Goal: Task Accomplishment & Management: Complete application form

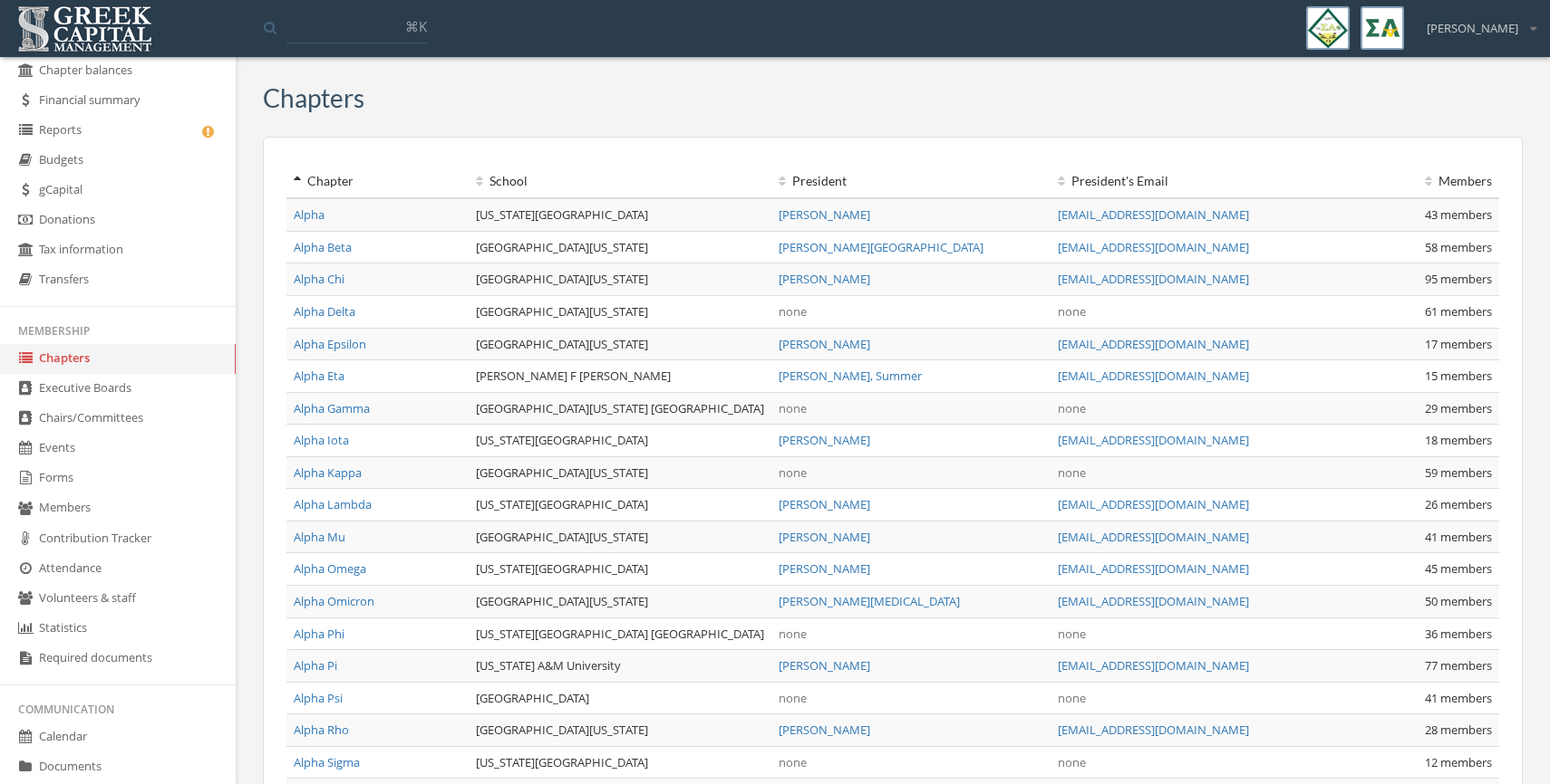
scroll to position [106, 0]
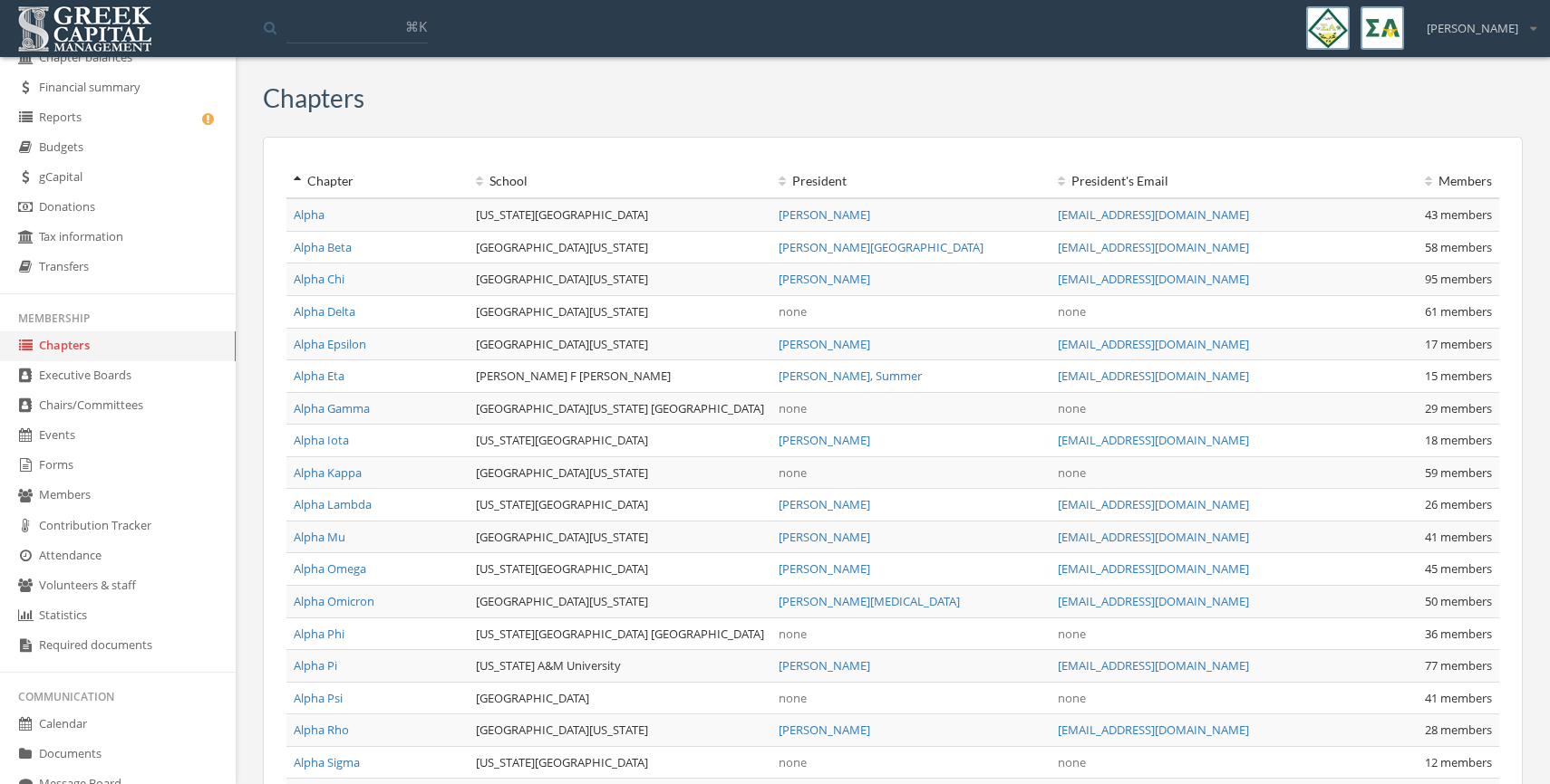
click at [66, 462] on link "Forms" at bounding box center [118, 466] width 236 height 30
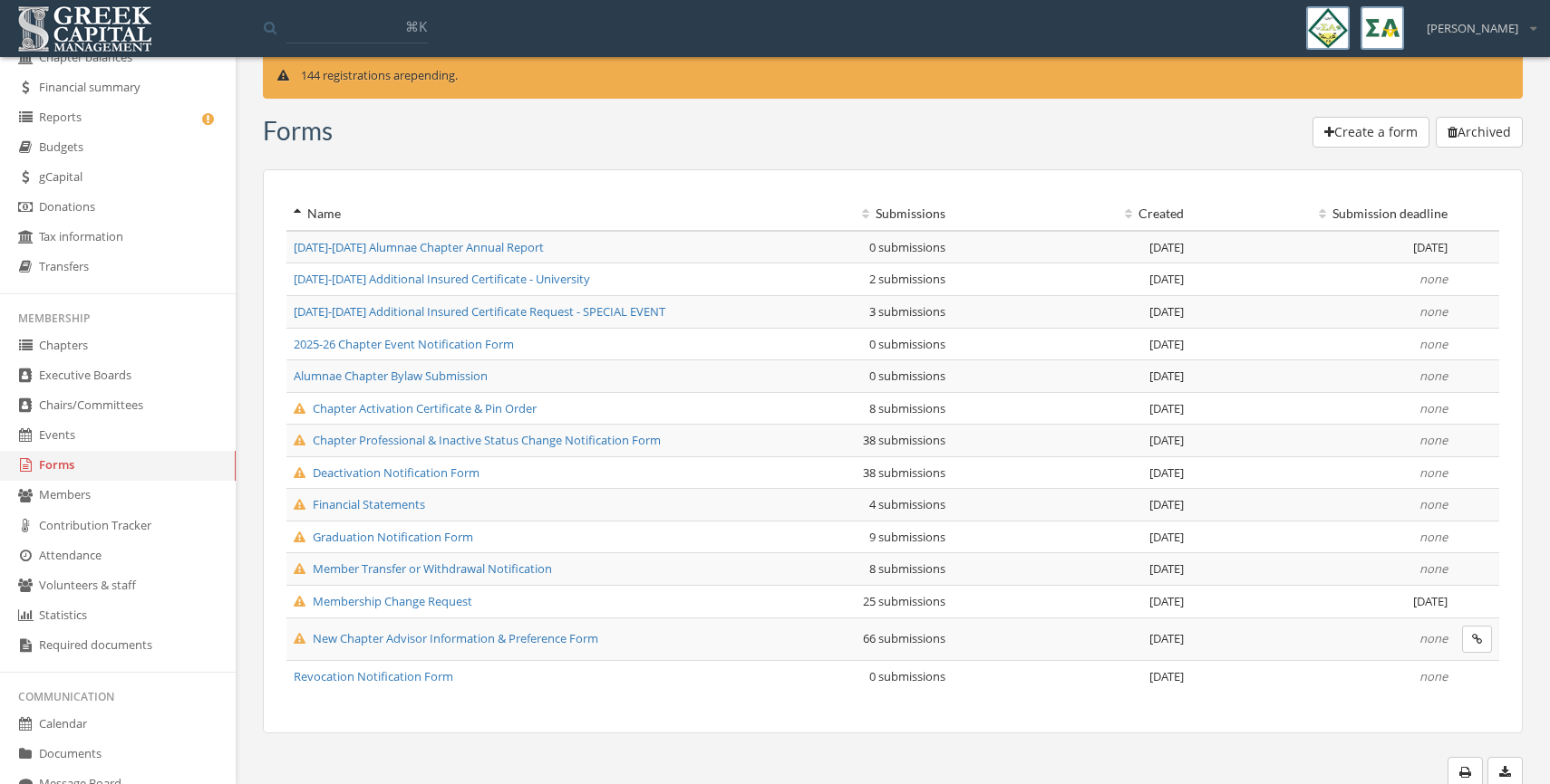
scroll to position [35, 0]
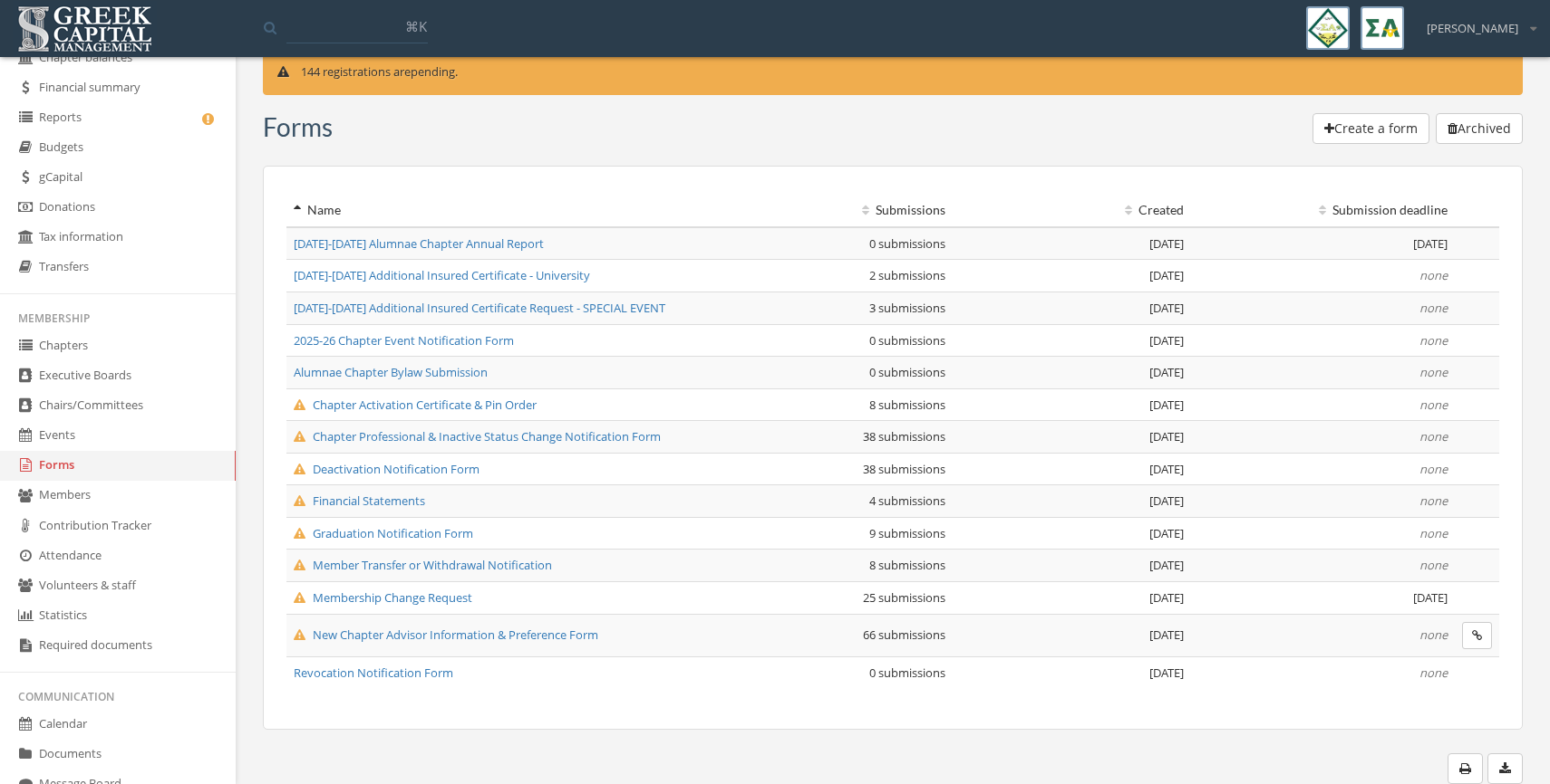
click at [369, 339] on span "2025-26 Chapter Event Notification Form" at bounding box center [403, 340] width 221 height 16
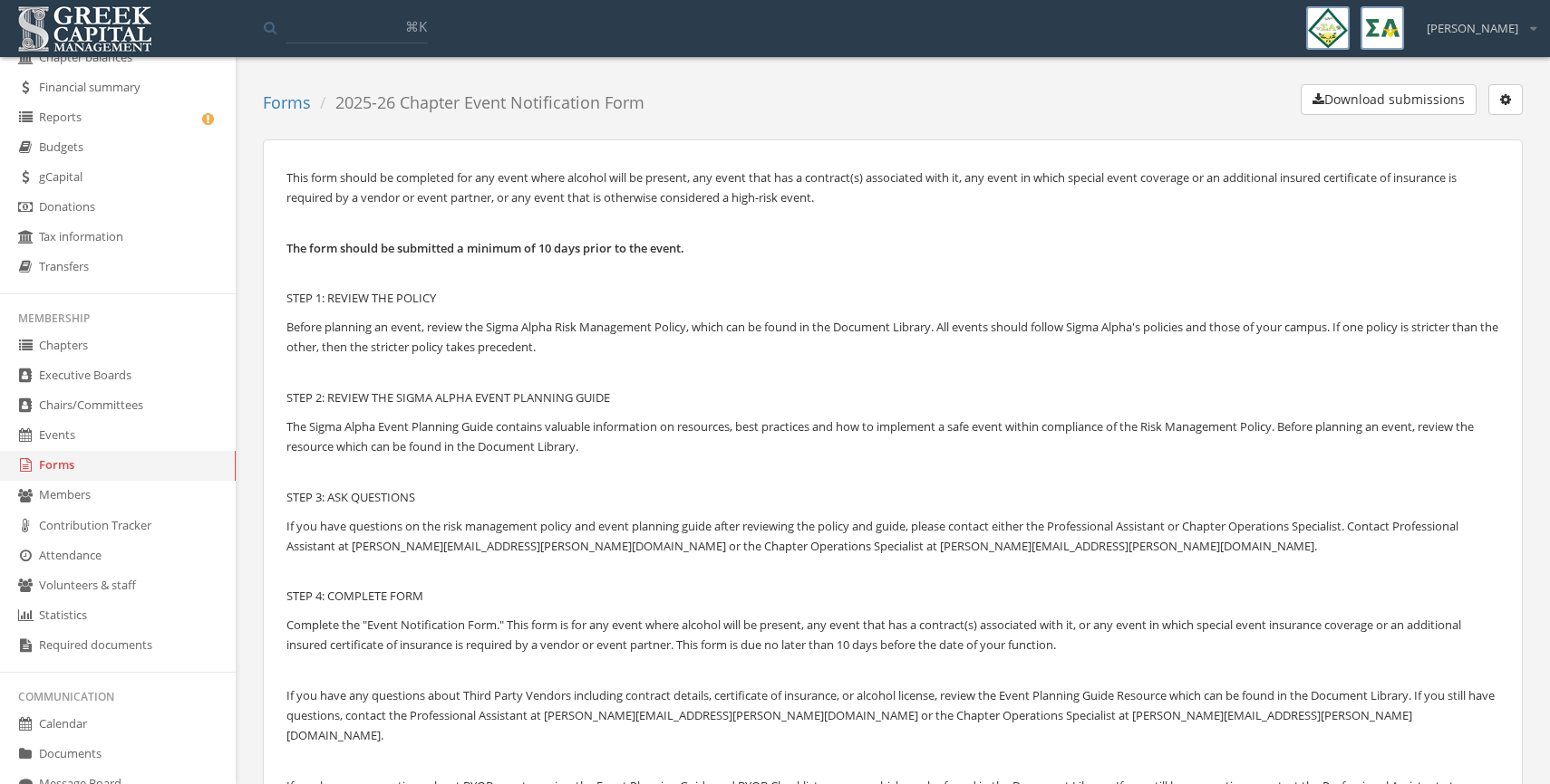
click at [1510, 111] on button "button" at bounding box center [1505, 99] width 35 height 31
click at [1454, 132] on link "Edit form" at bounding box center [1448, 137] width 134 height 28
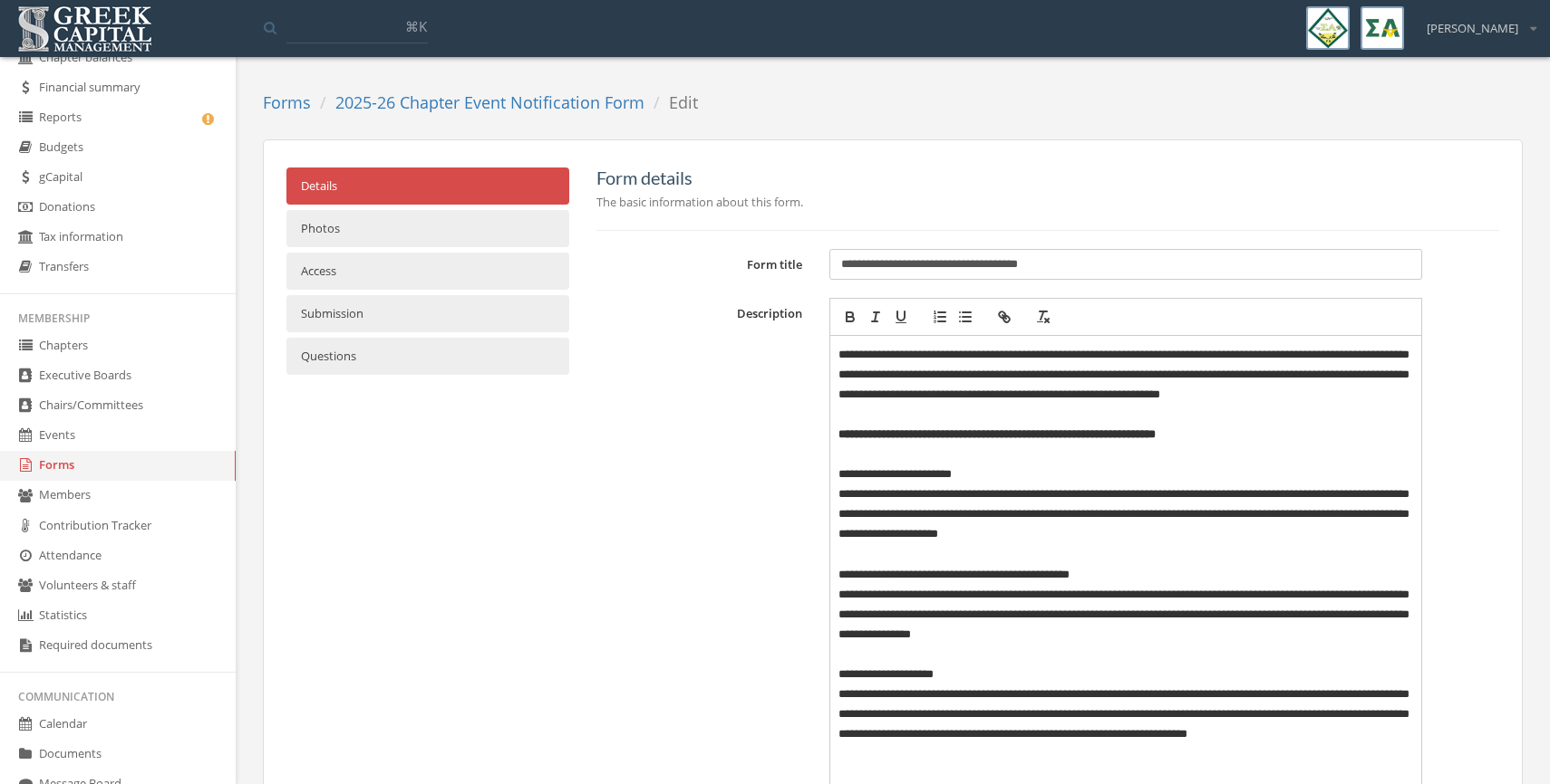
click at [386, 355] on link "Questions" at bounding box center [427, 356] width 282 height 37
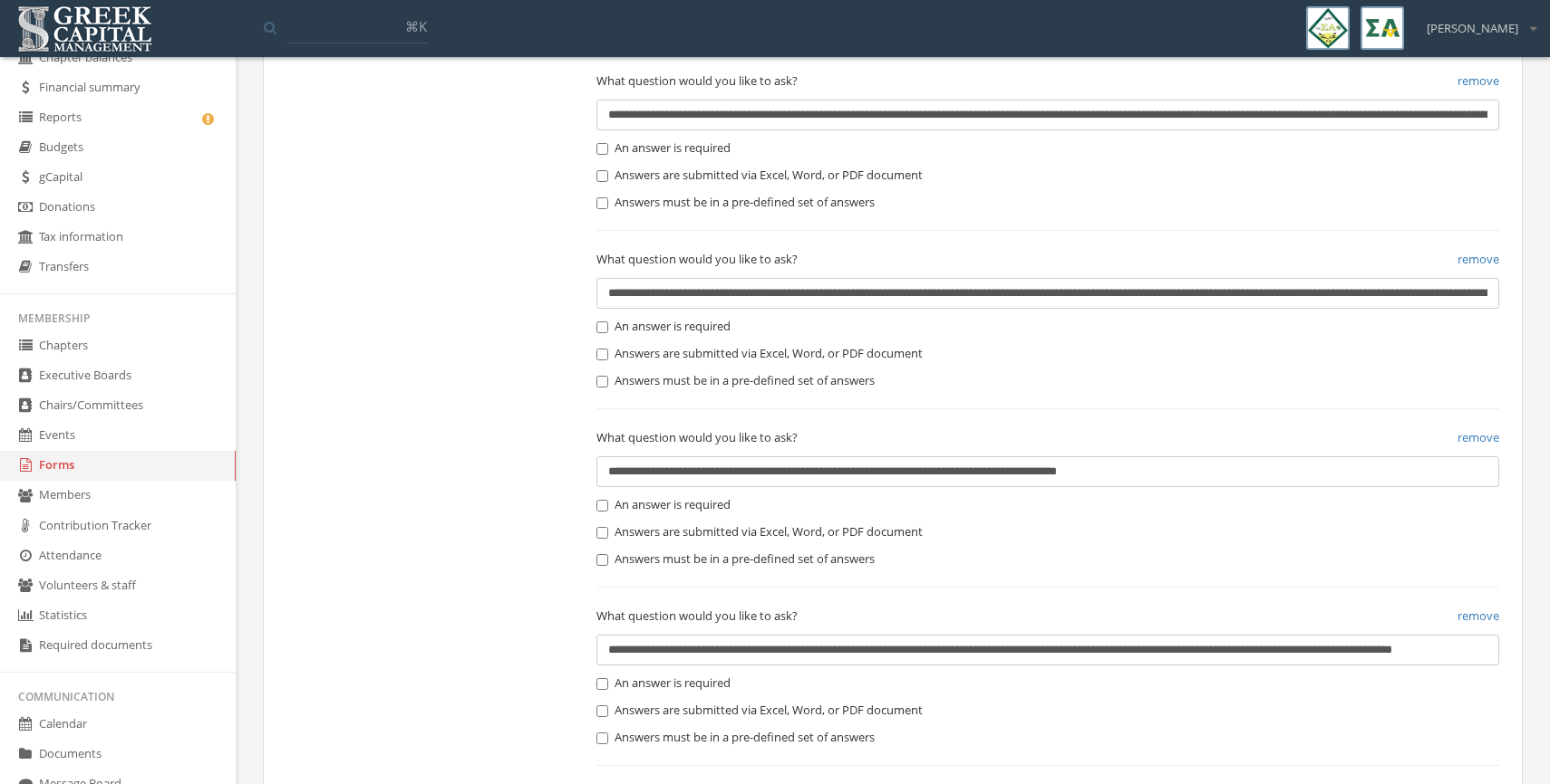
scroll to position [3358, 0]
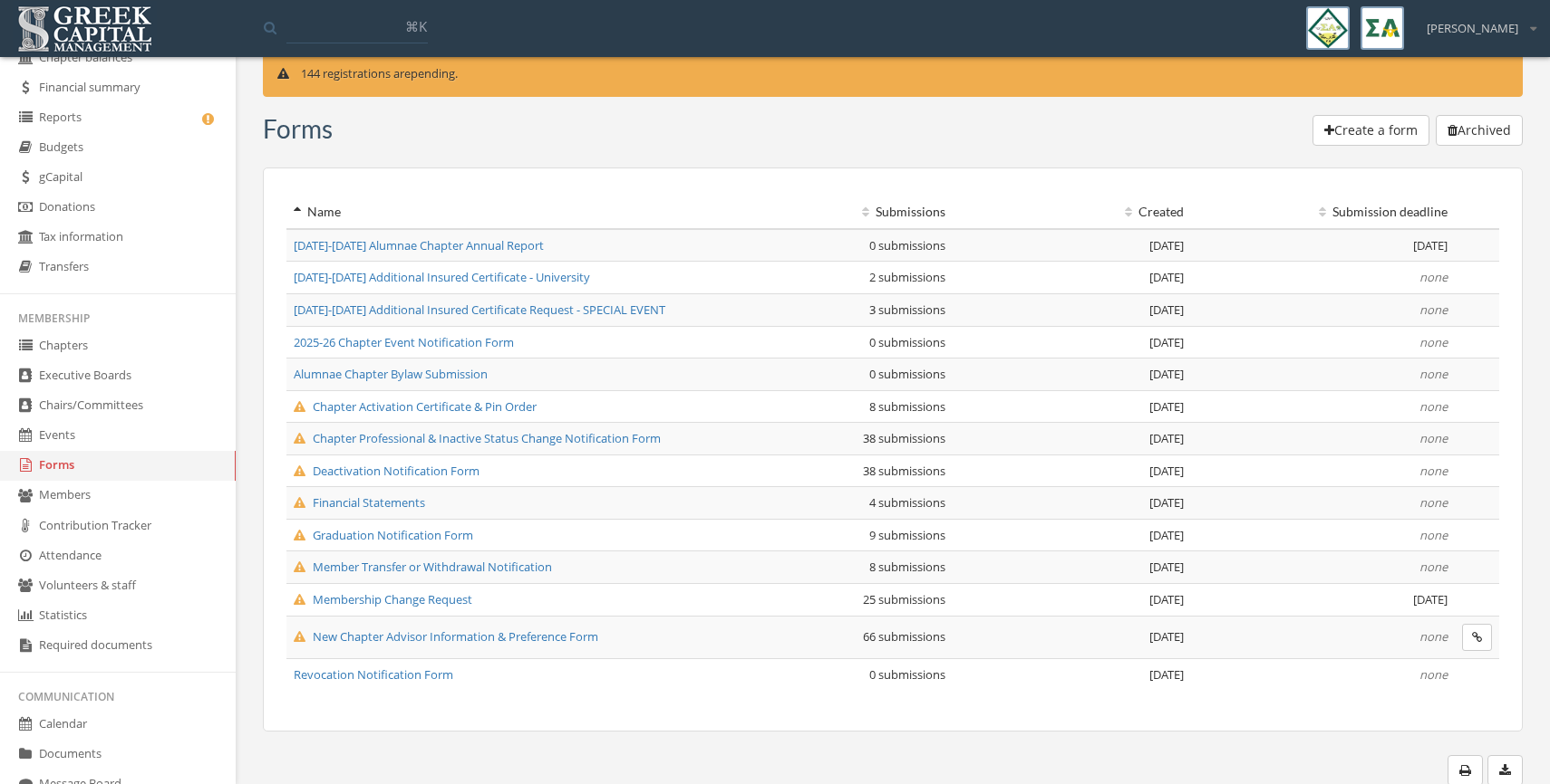
scroll to position [35, 0]
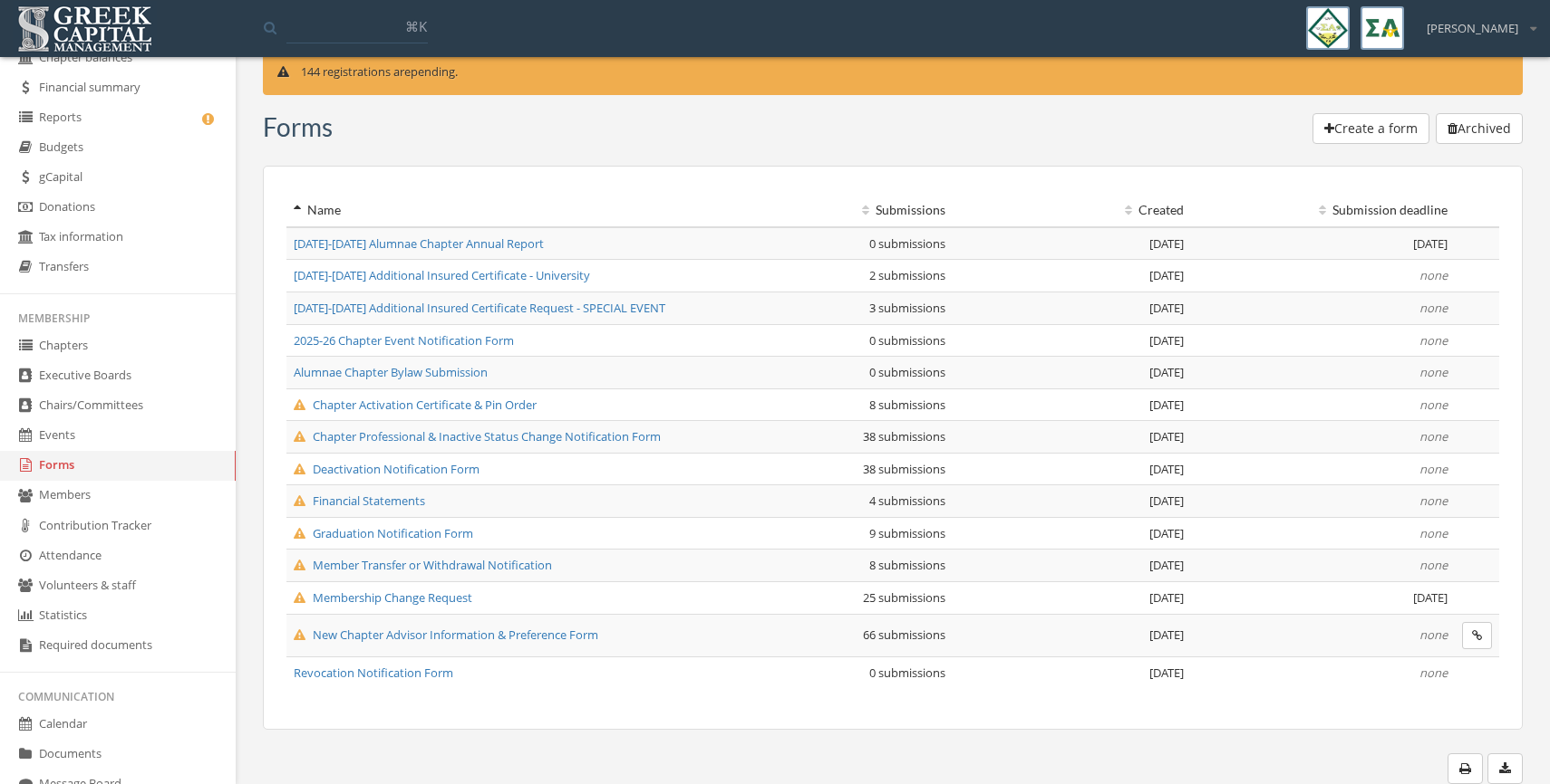
click at [399, 497] on span "Financial Statements" at bounding box center [359, 501] width 132 height 16
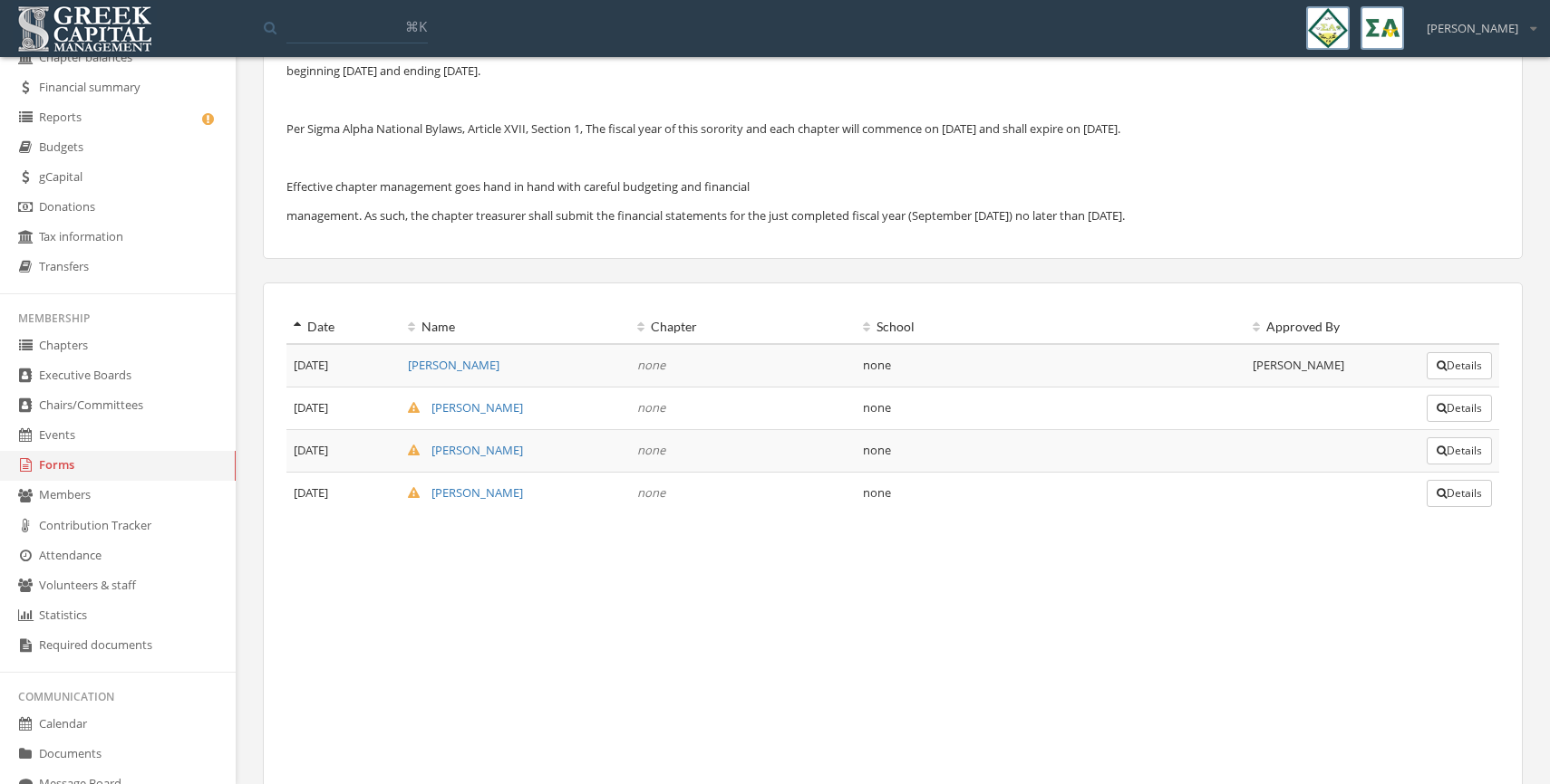
scroll to position [232, 0]
click at [1450, 413] on button "Details" at bounding box center [1458, 404] width 65 height 27
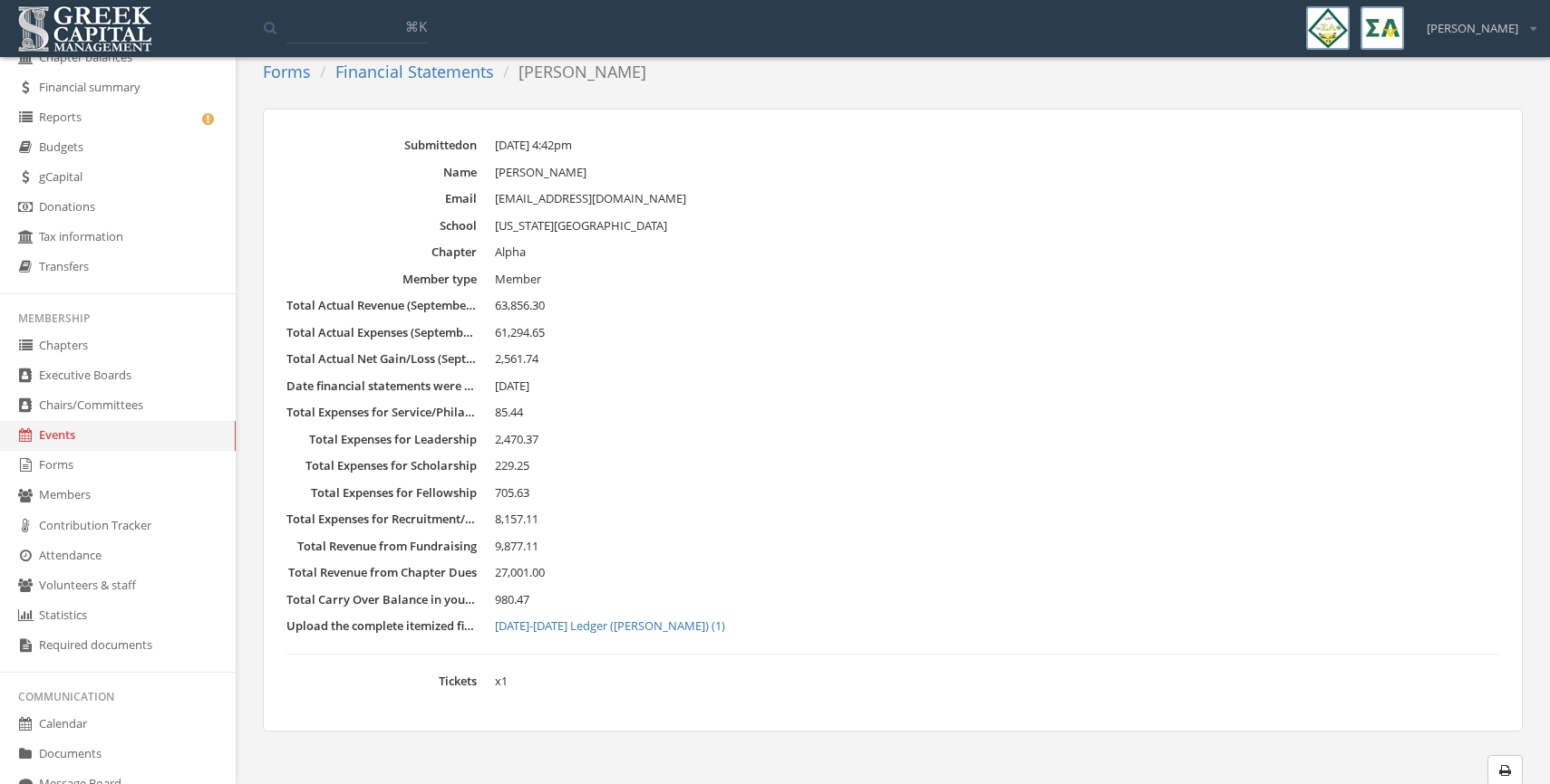
scroll to position [111, 0]
click at [526, 628] on link "2024-2025 Ledger (Allison) (1)" at bounding box center [997, 624] width 1004 height 18
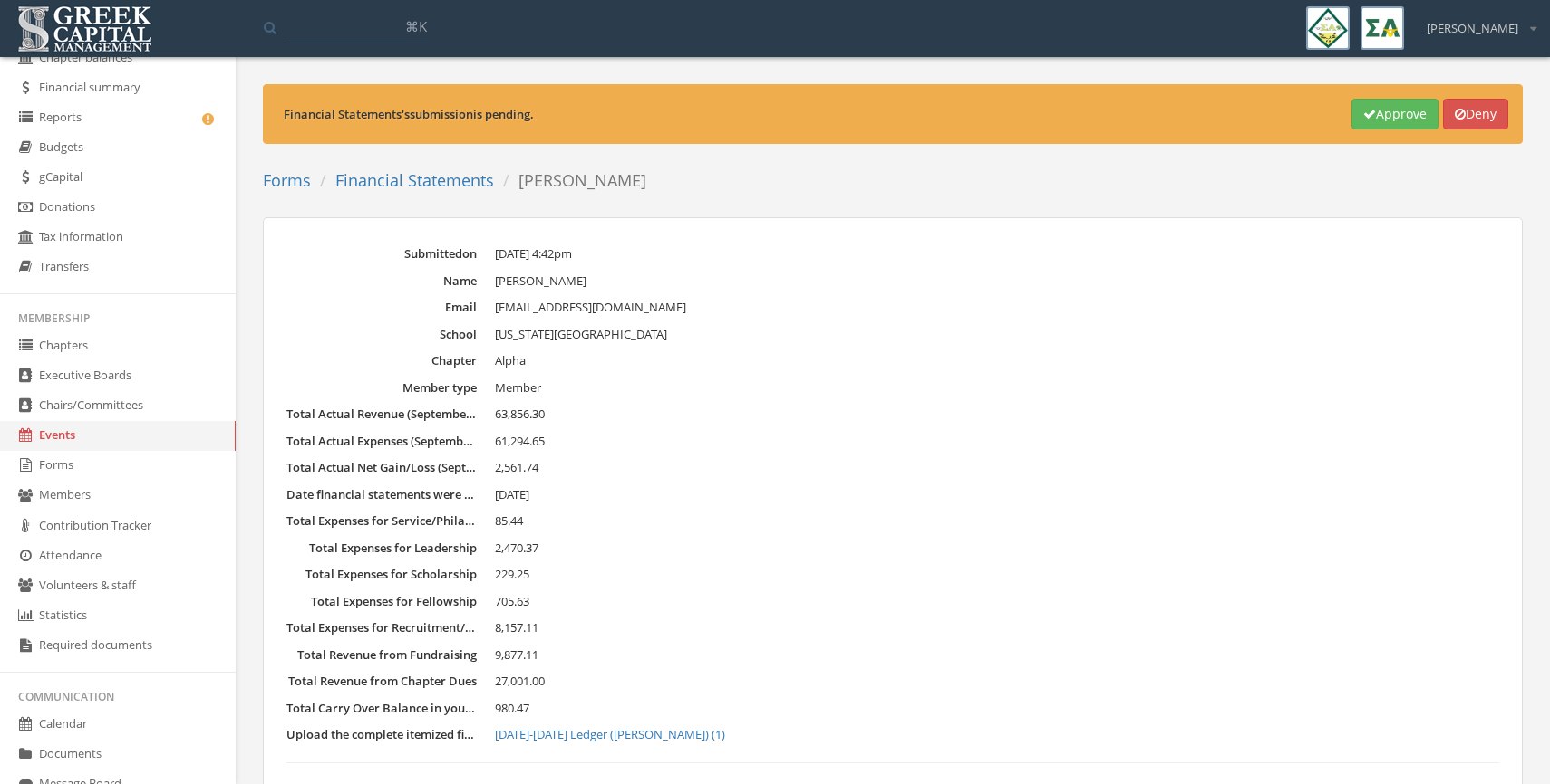
scroll to position [1, 0]
click at [1362, 115] on icon "button" at bounding box center [1368, 113] width 13 height 13
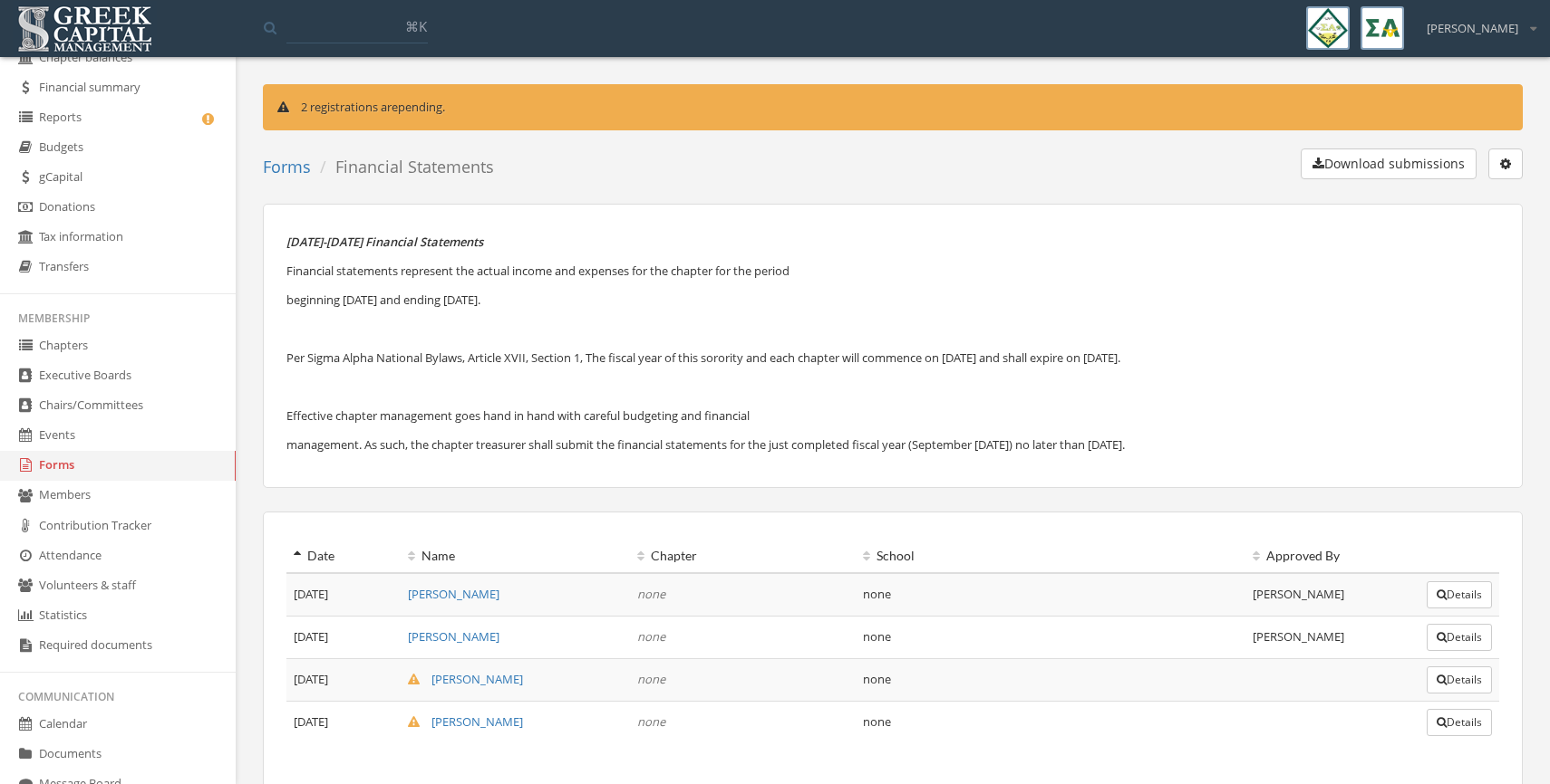
click at [1460, 686] on button "Details" at bounding box center [1458, 679] width 65 height 27
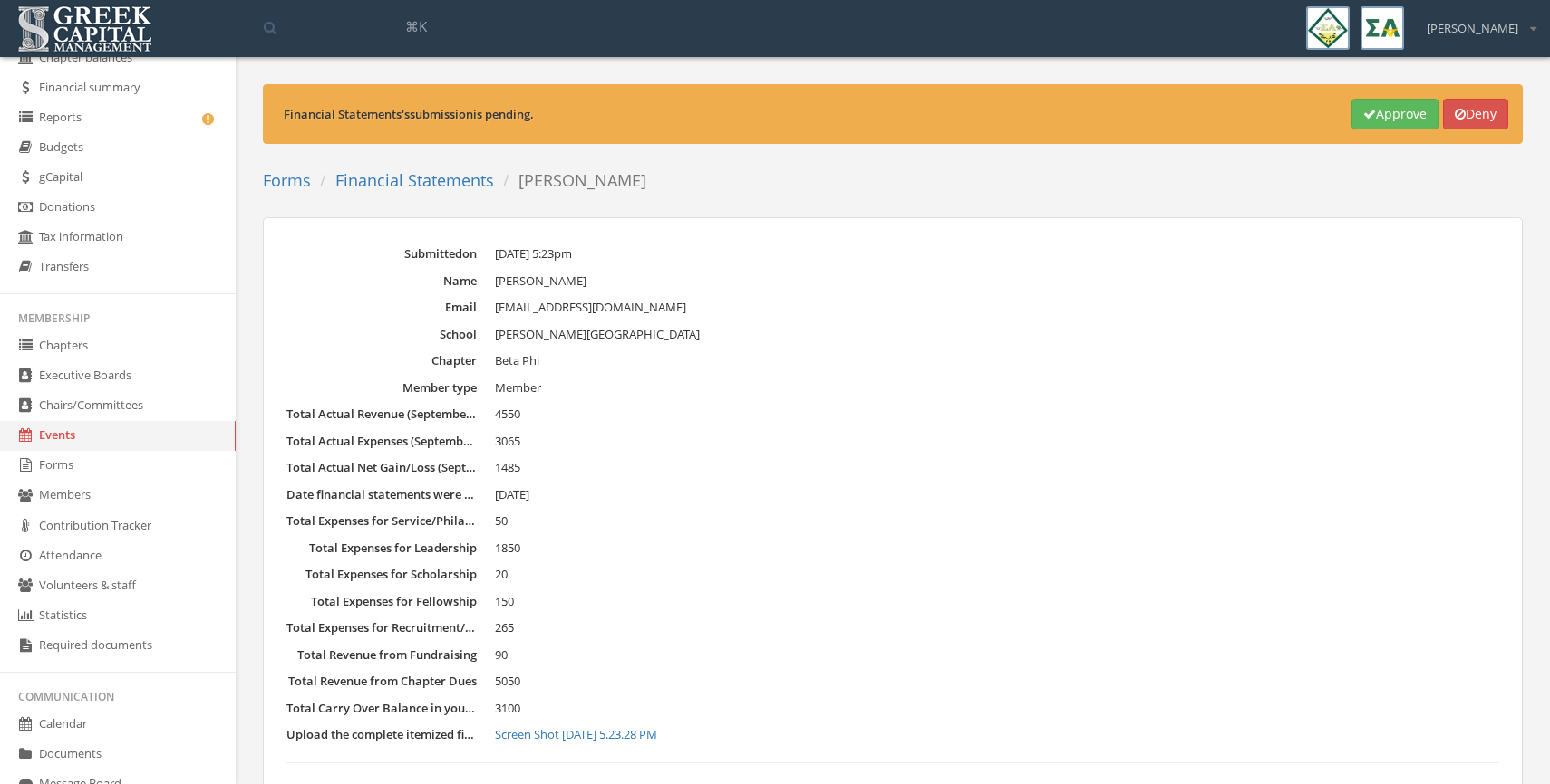
scroll to position [111, 0]
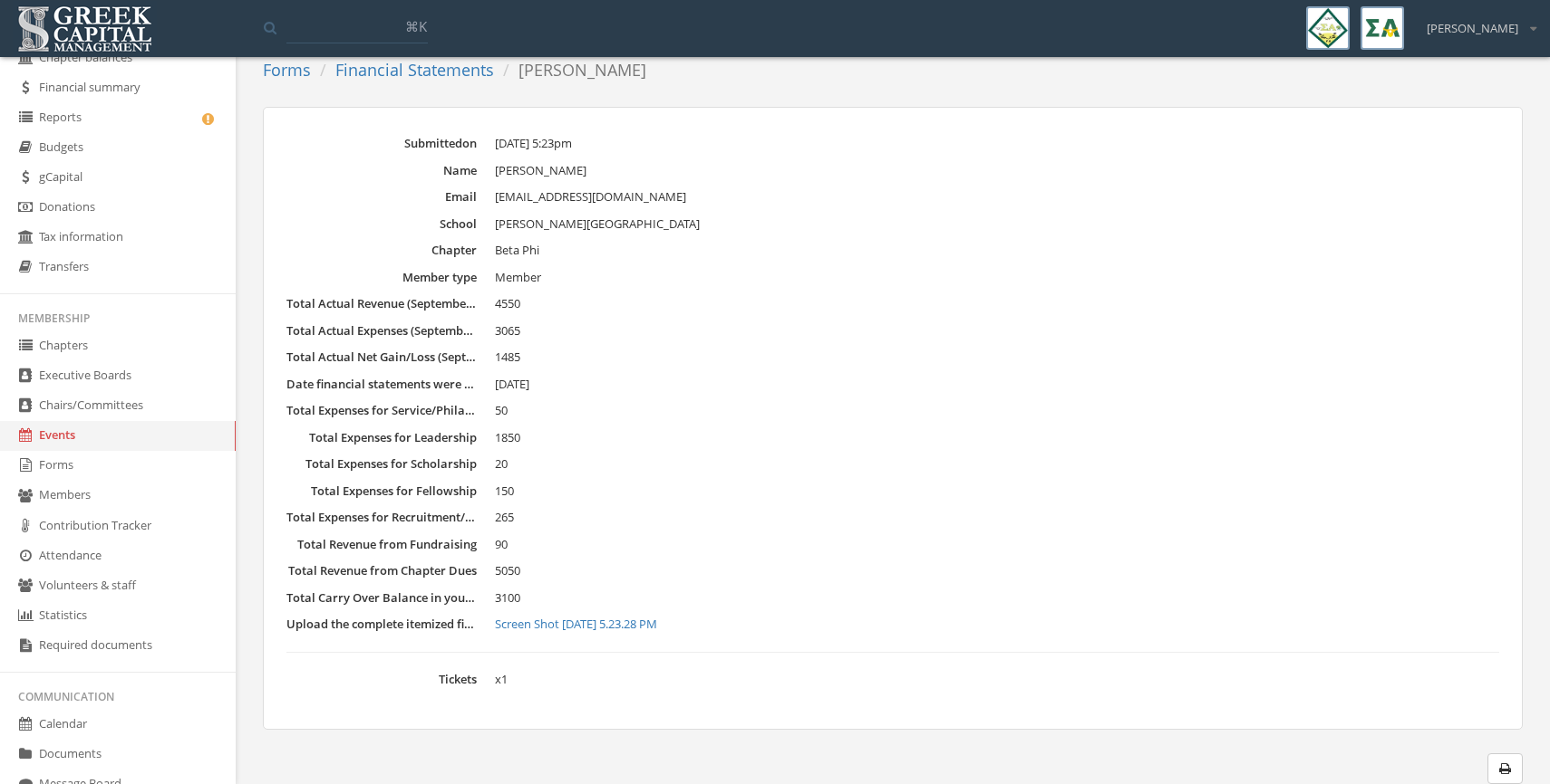
click at [599, 634] on dl "Submitted on Sep 22, 2025 at 5:23pm Name Jayme Parks Email parksjayme77@gmail.c…" at bounding box center [892, 411] width 1213 height 554
click at [609, 618] on link "Screen Shot 2025-09-22 at 5.23.28 PM" at bounding box center [997, 624] width 1004 height 18
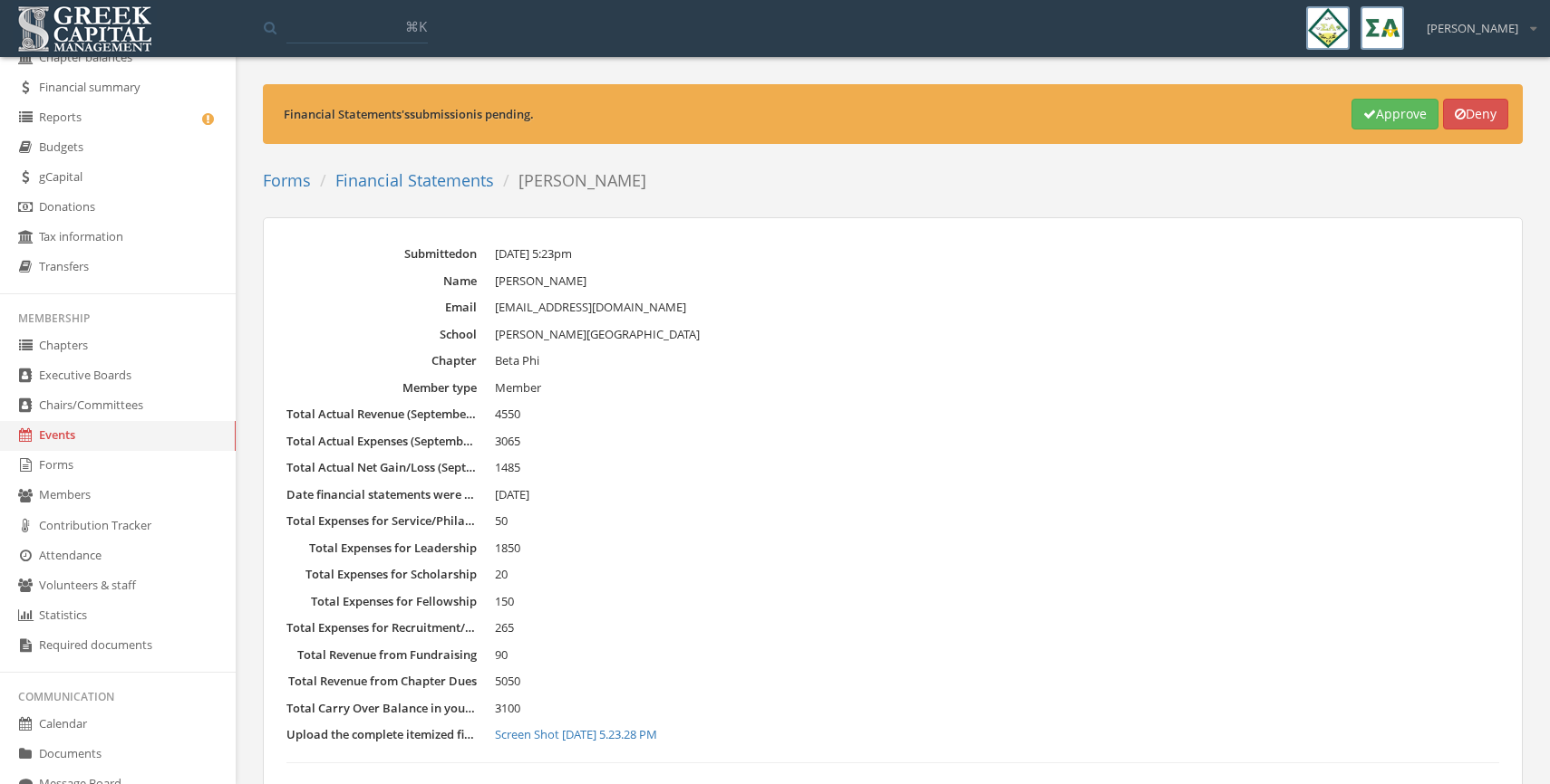
click at [1378, 121] on button "Approve" at bounding box center [1394, 114] width 87 height 31
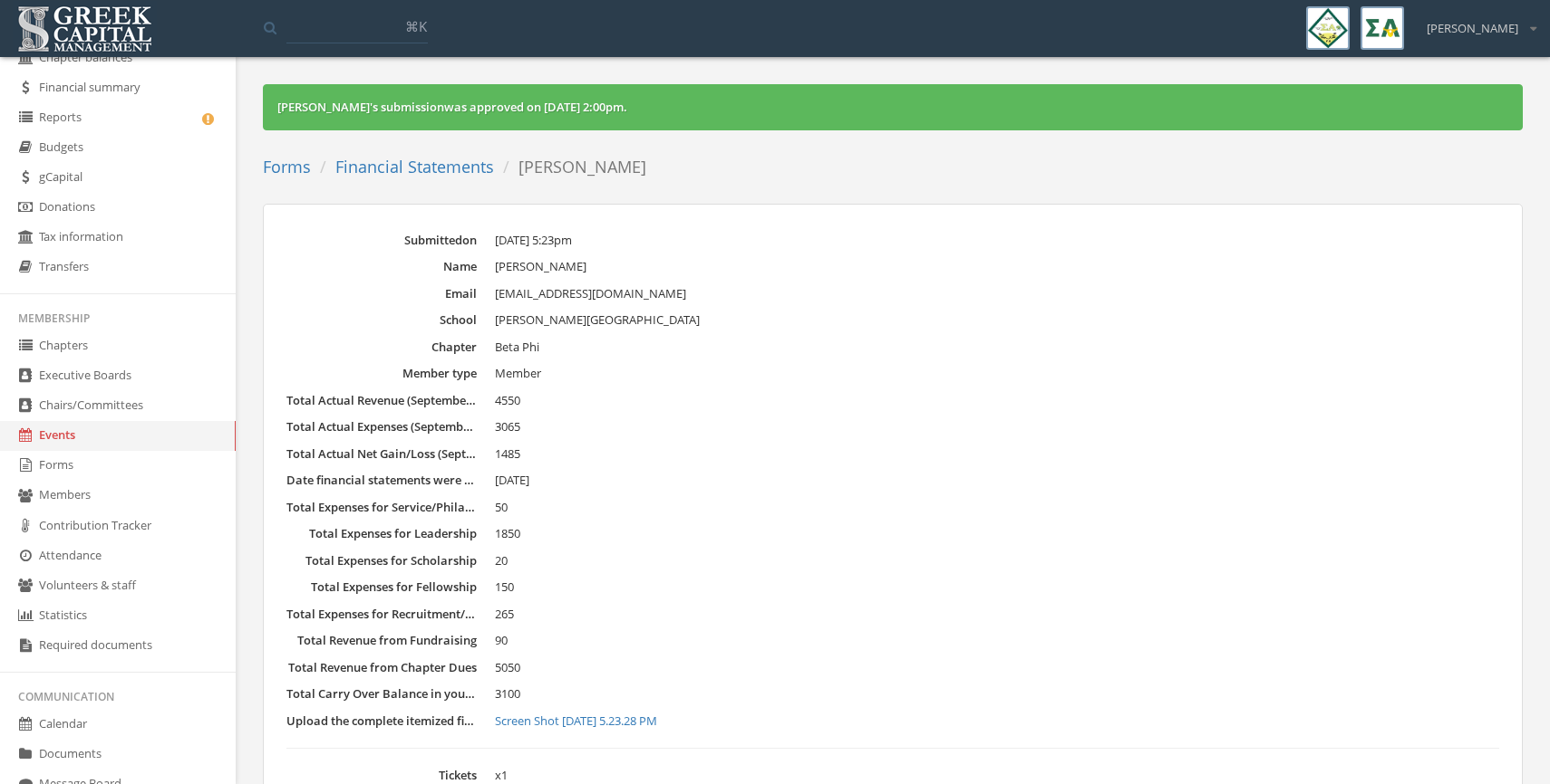
click at [419, 162] on link "Financial Statements" at bounding box center [414, 167] width 159 height 22
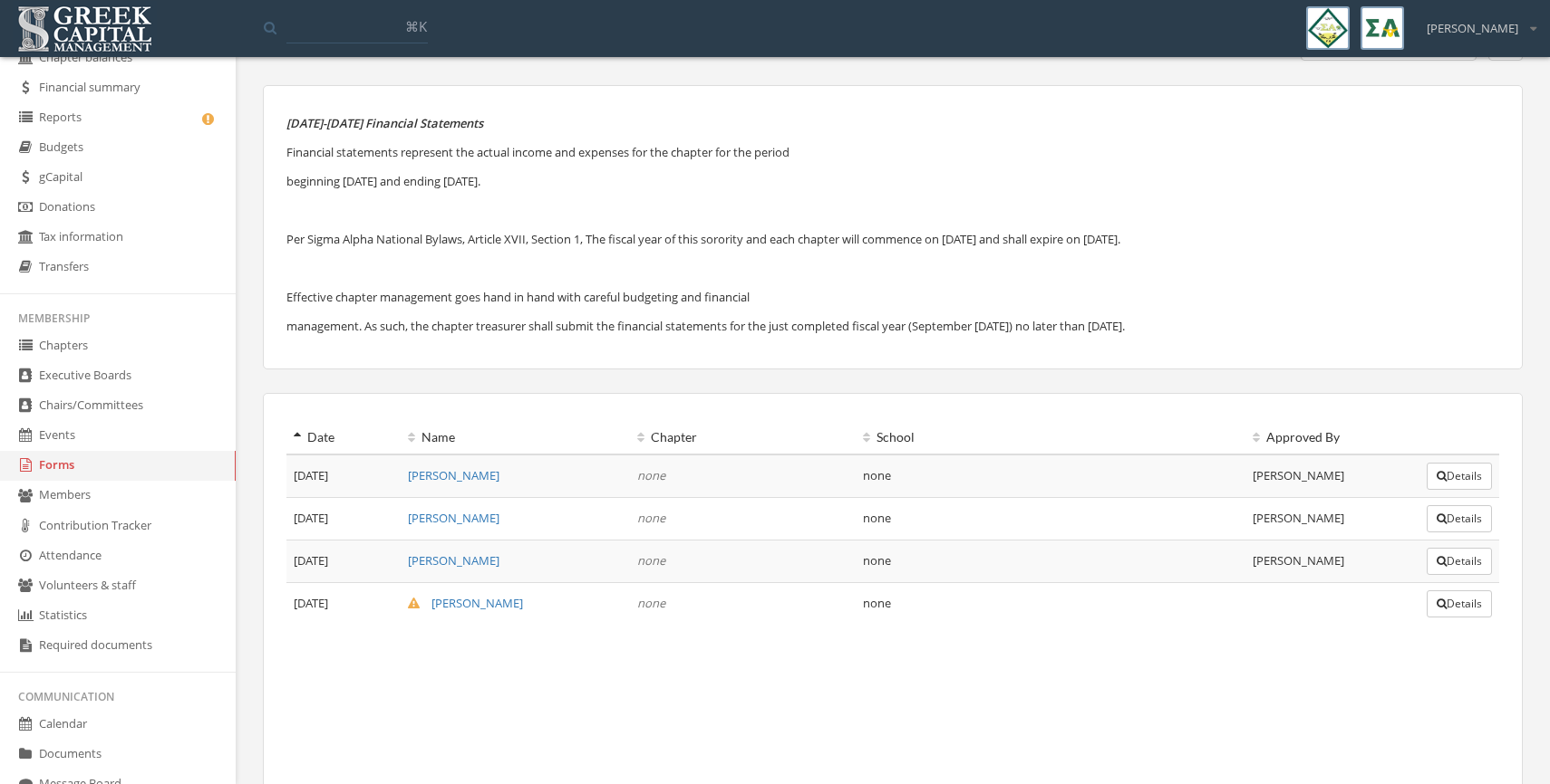
scroll to position [136, 0]
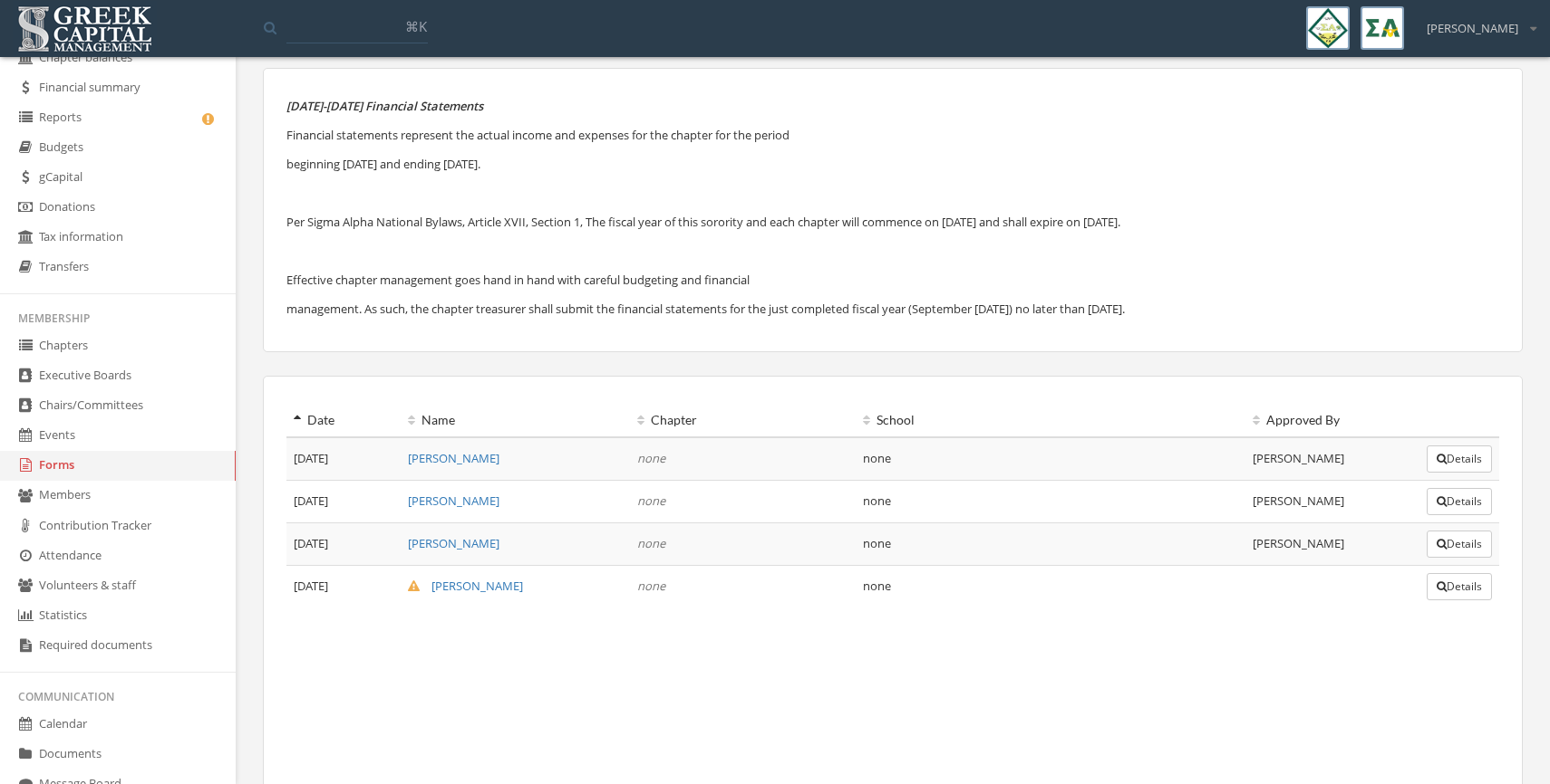
click at [1432, 591] on button "Details" at bounding box center [1458, 587] width 65 height 27
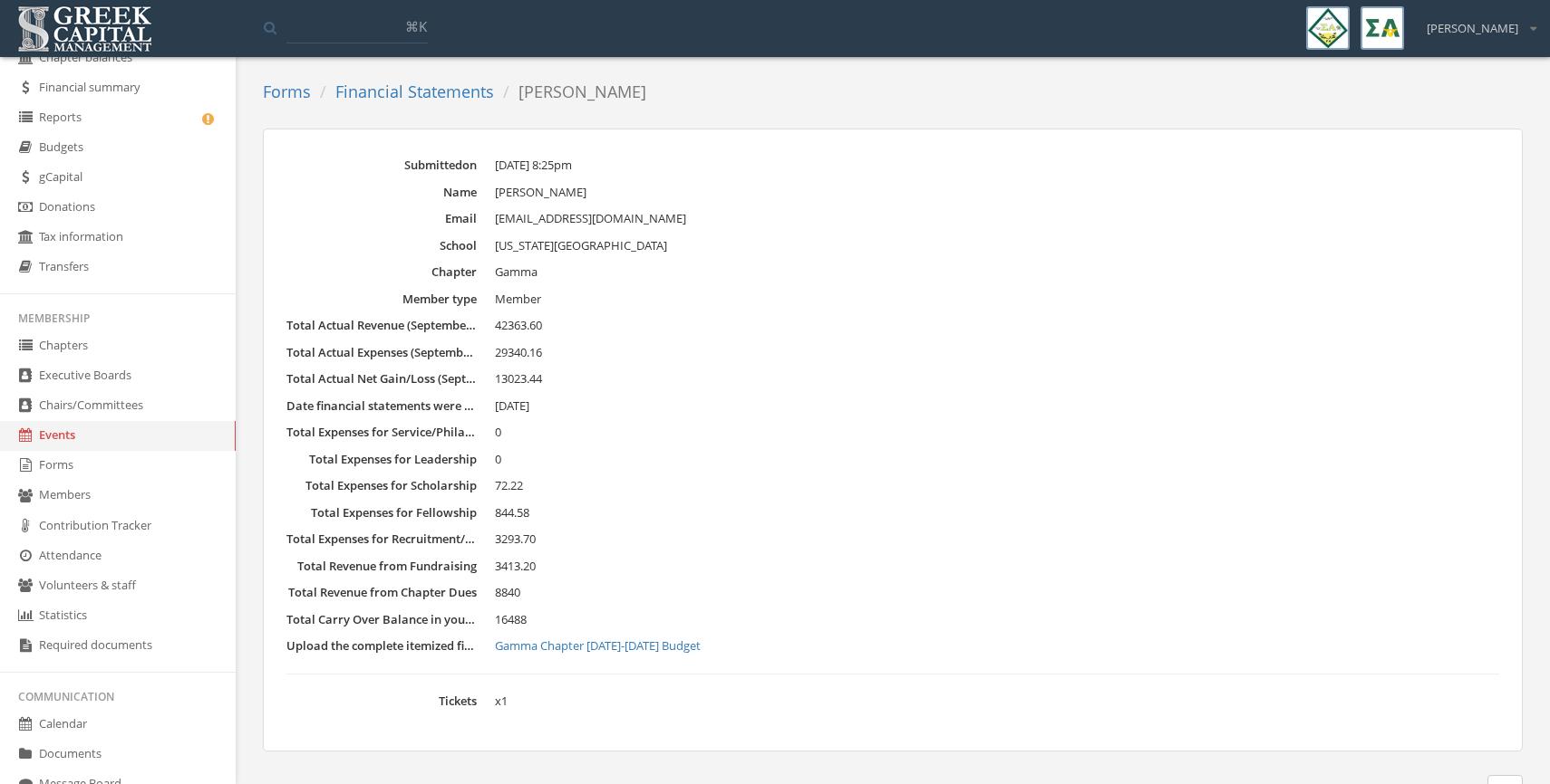
scroll to position [111, 0]
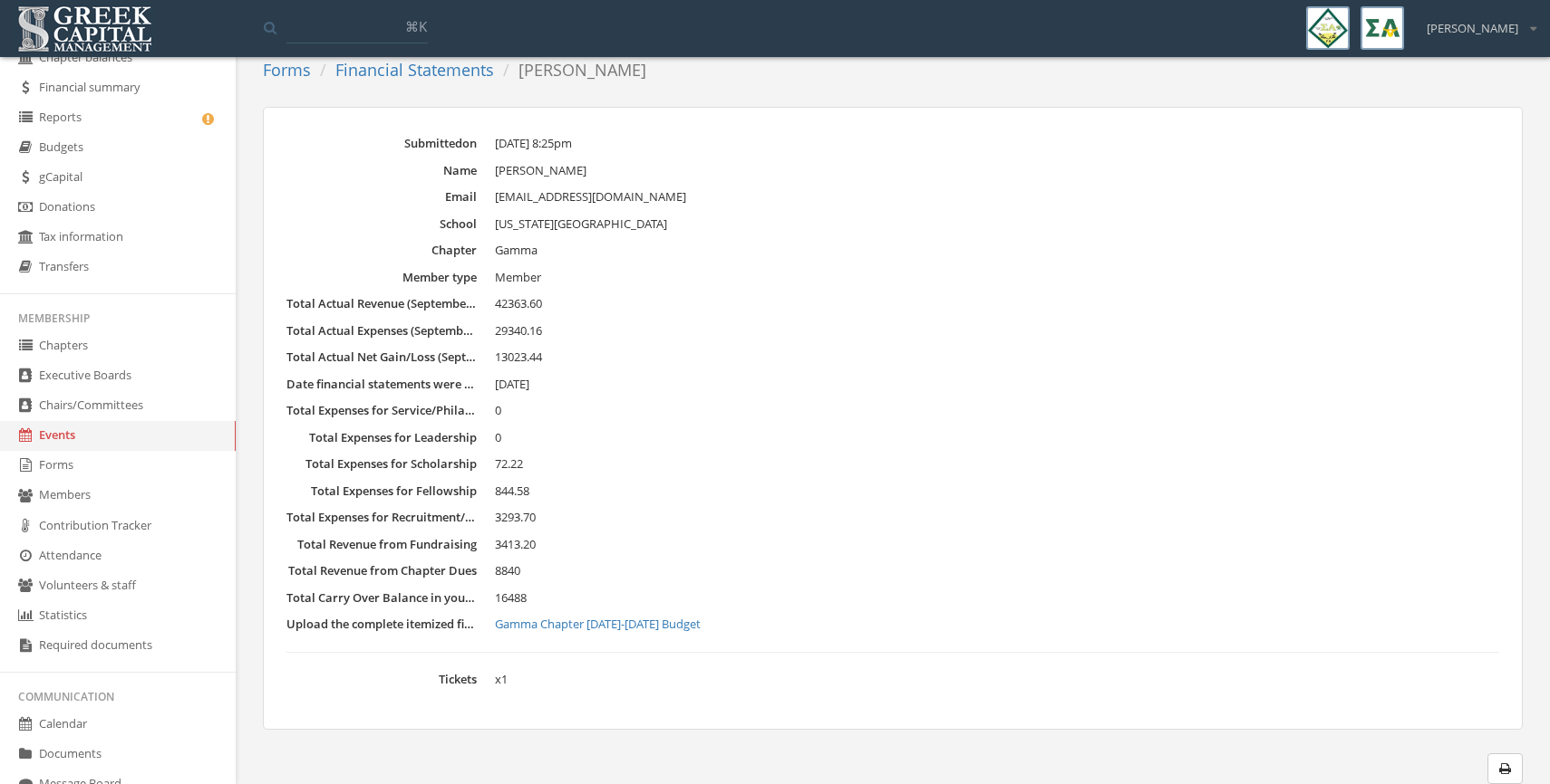
click at [609, 624] on link "Gamma Chapter 2024-2025 Budget" at bounding box center [997, 624] width 1004 height 18
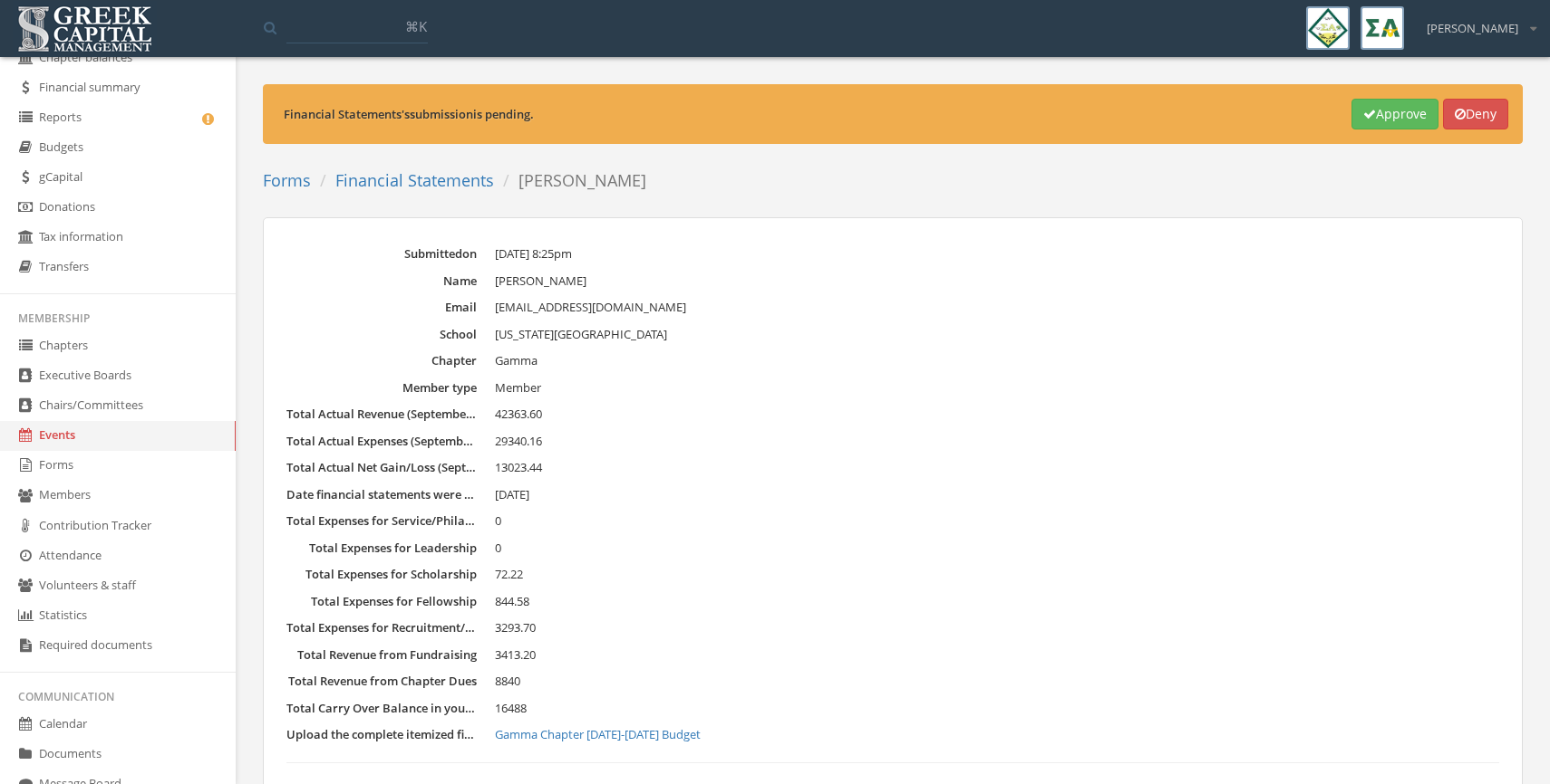
click at [1379, 119] on button "Approve" at bounding box center [1394, 114] width 87 height 31
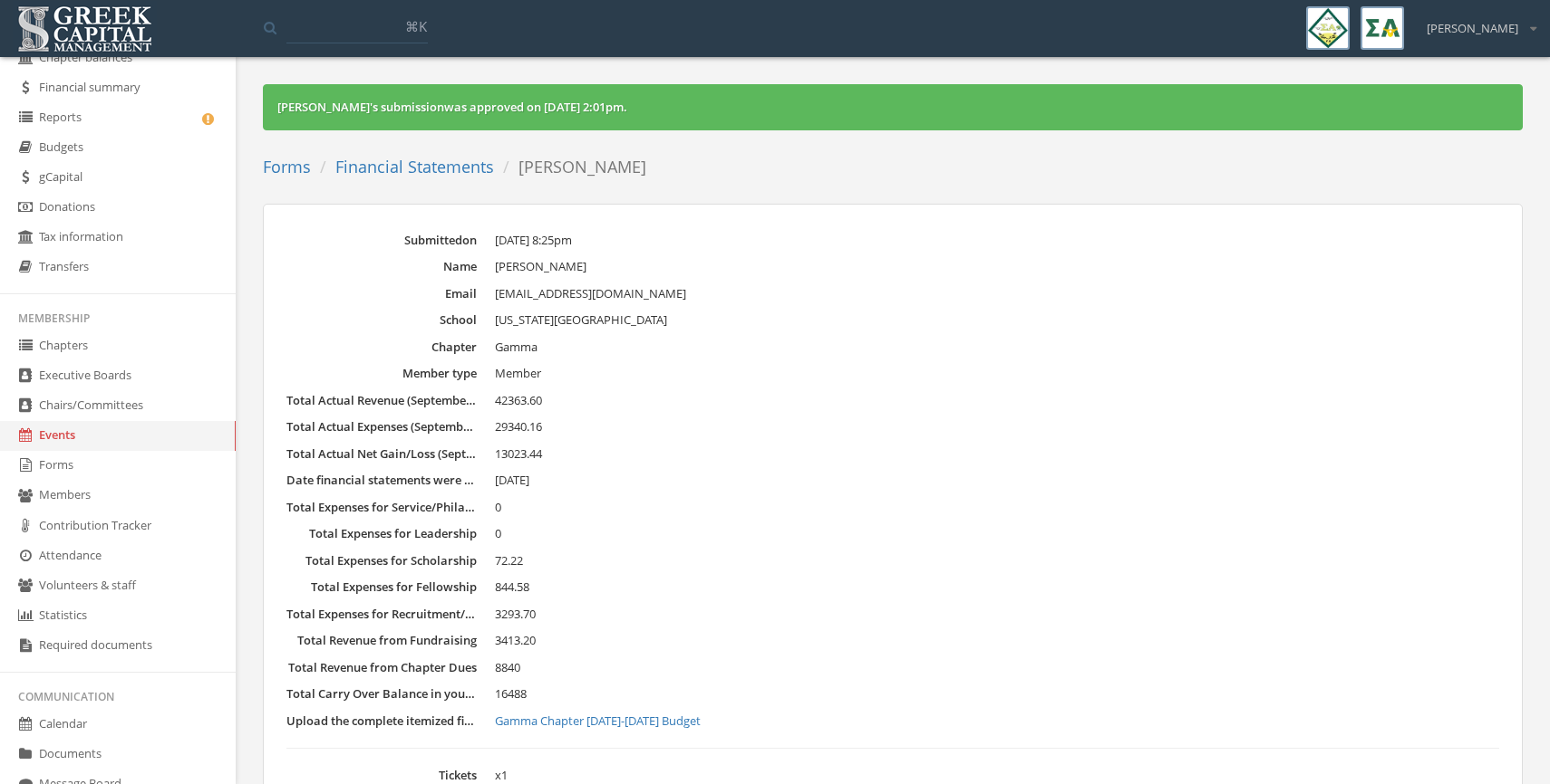
click at [276, 163] on link "Forms" at bounding box center [286, 167] width 48 height 22
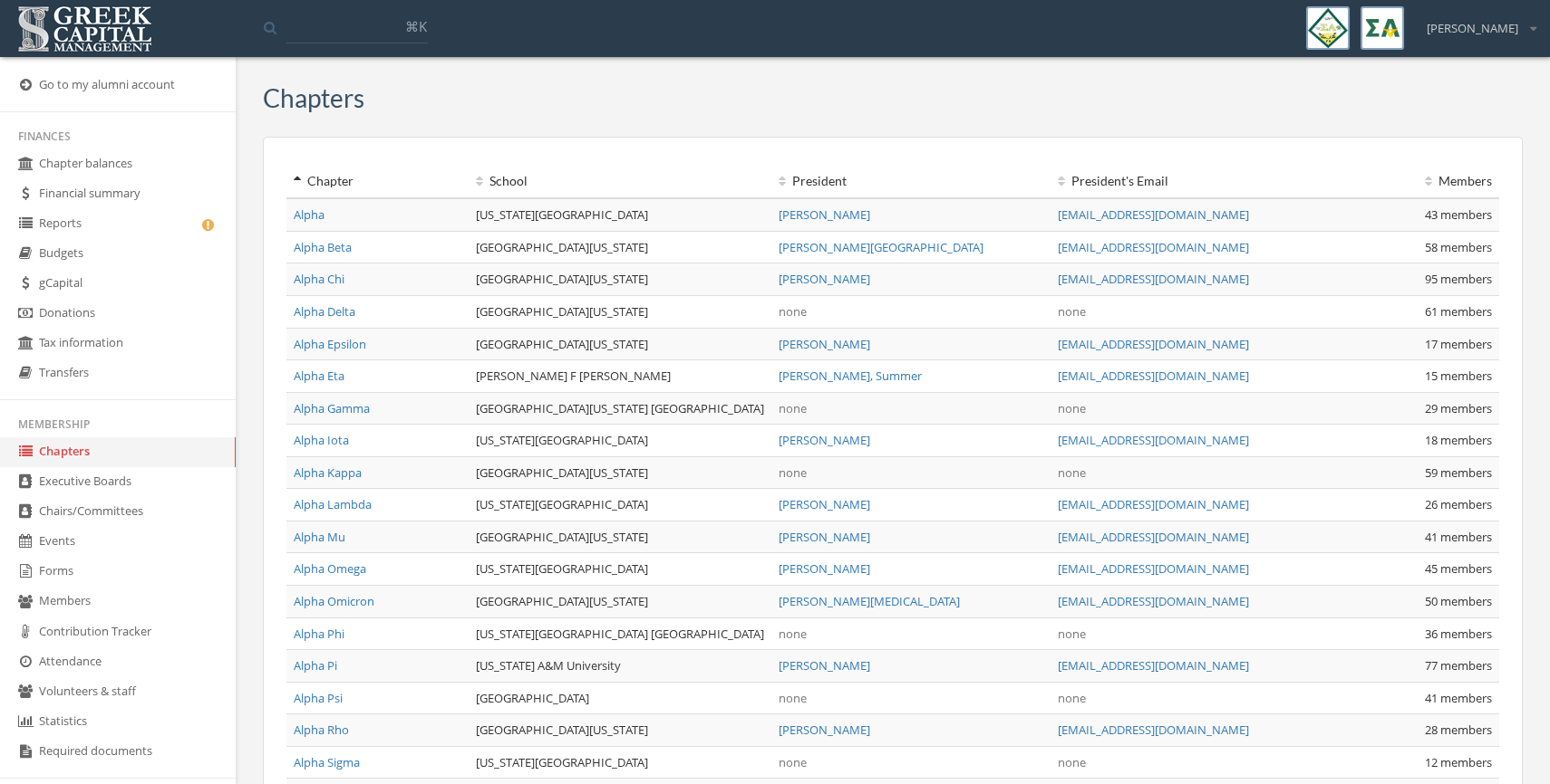
click at [310, 214] on link "Alpha" at bounding box center [308, 214] width 31 height 16
click at [111, 224] on link "Reports" at bounding box center [118, 224] width 236 height 30
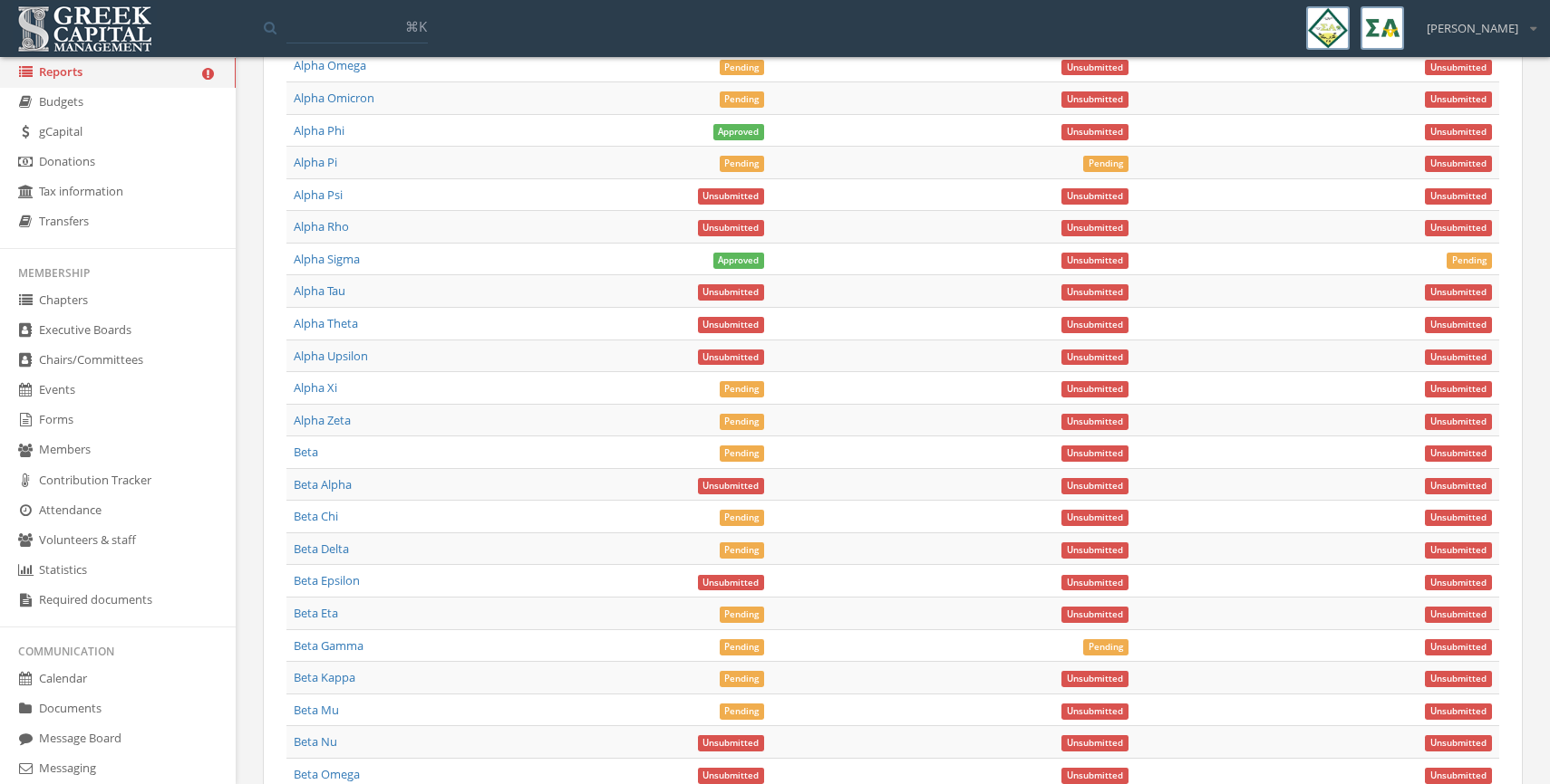
scroll to position [182, 0]
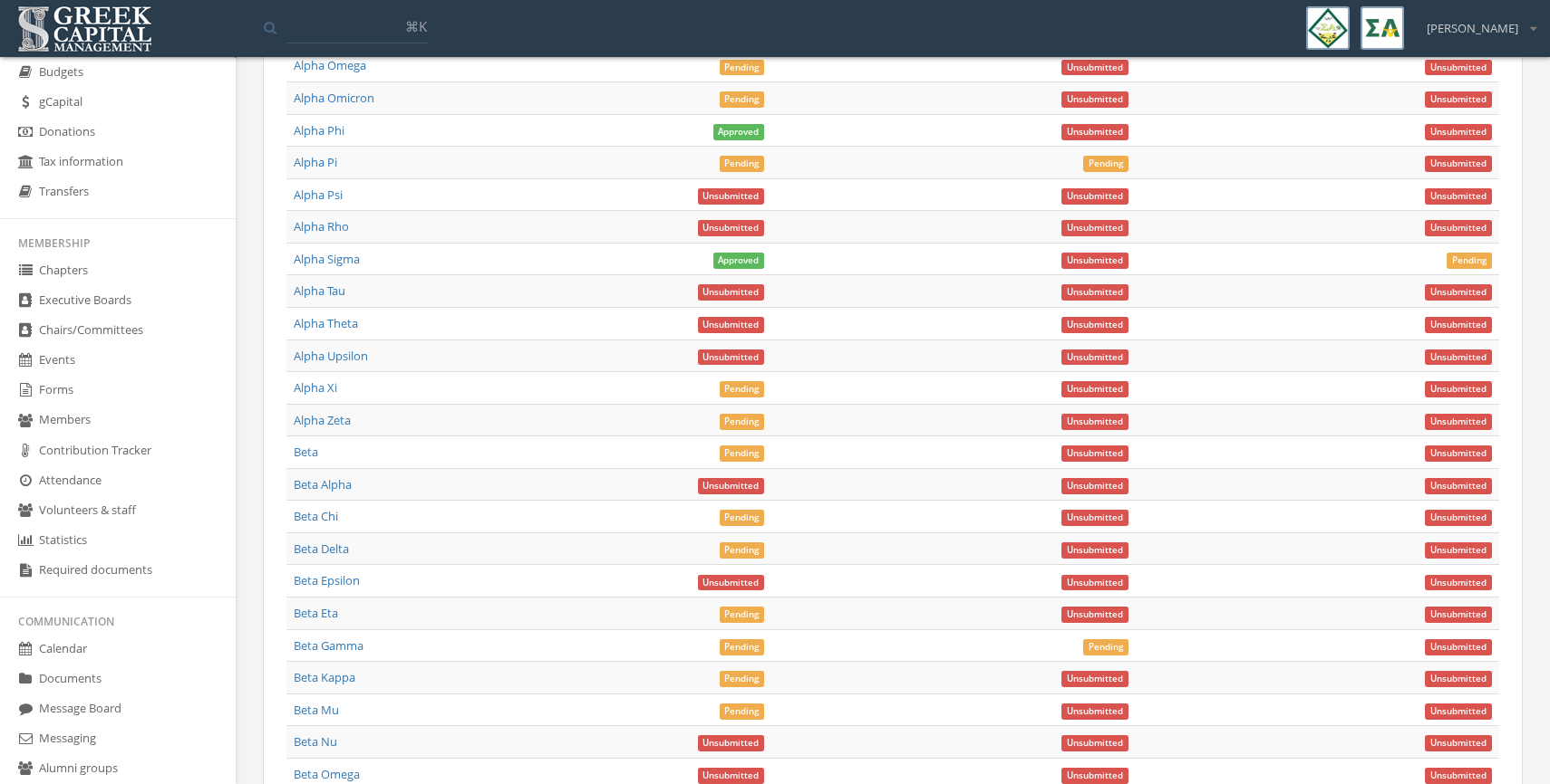
click at [64, 384] on link "Forms" at bounding box center [118, 391] width 236 height 30
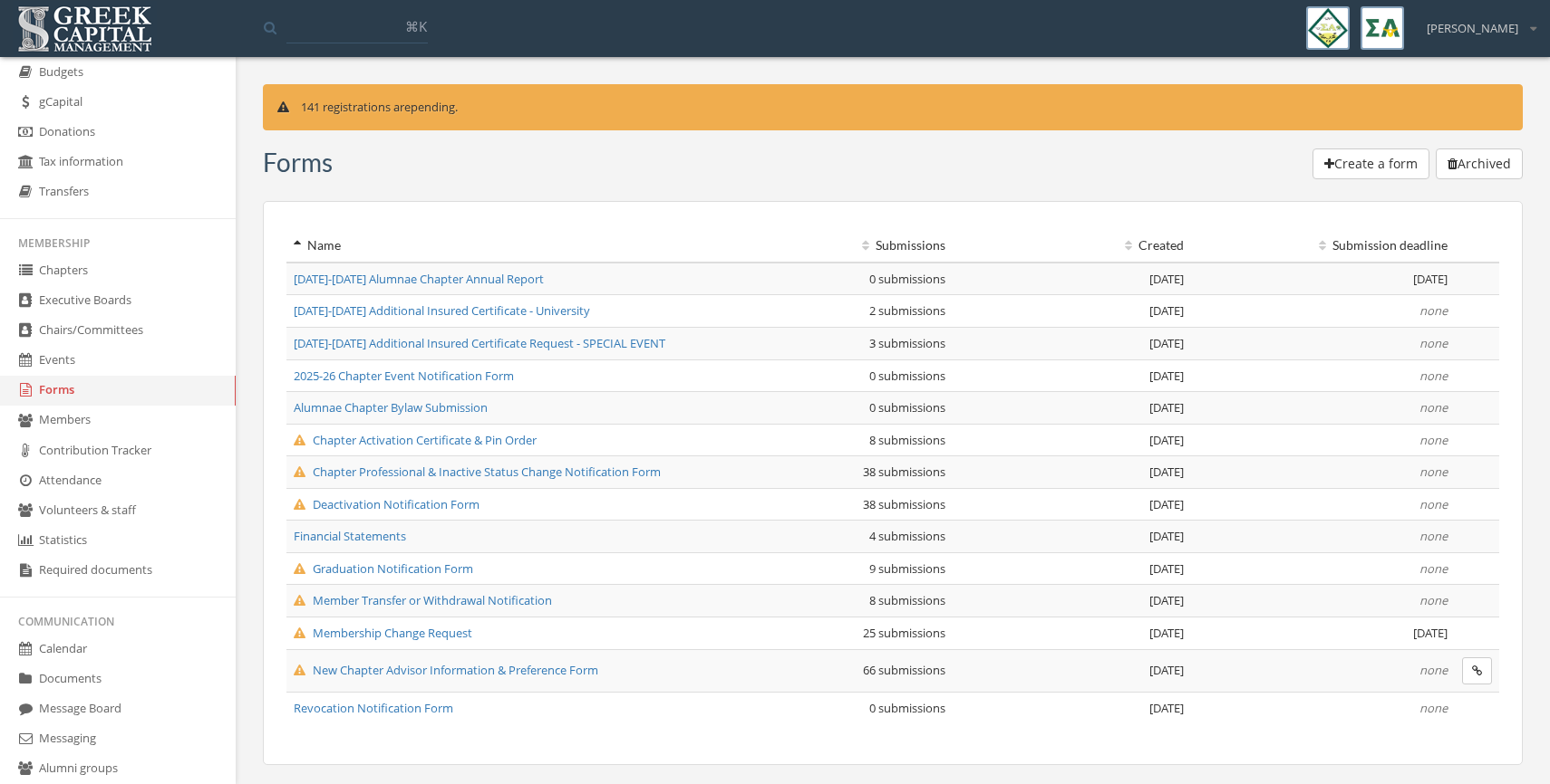
click at [410, 675] on span "New Chapter Advisor Information & Preference Form" at bounding box center [445, 670] width 304 height 16
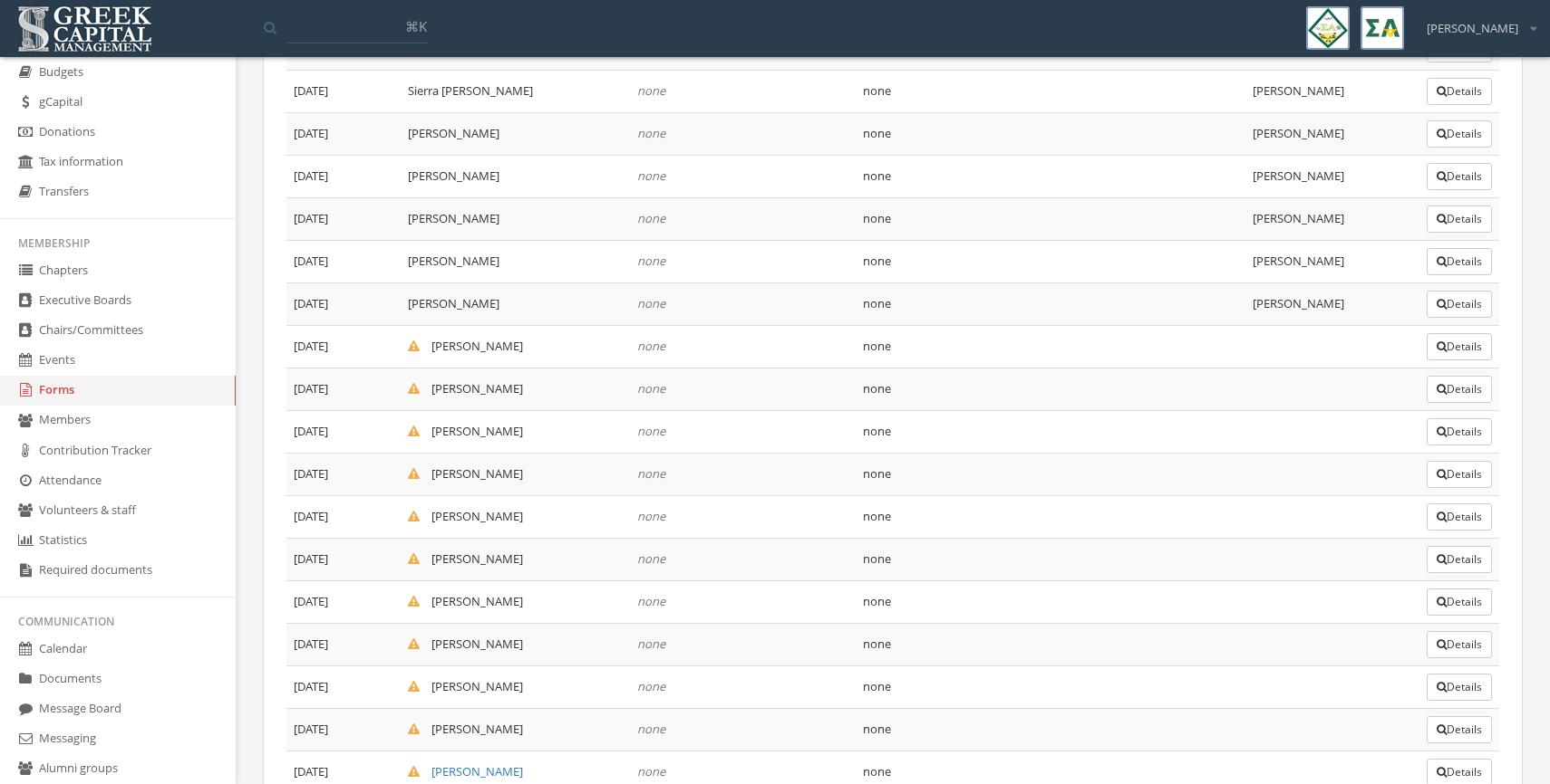
scroll to position [2713, 0]
